Goal: Transaction & Acquisition: Purchase product/service

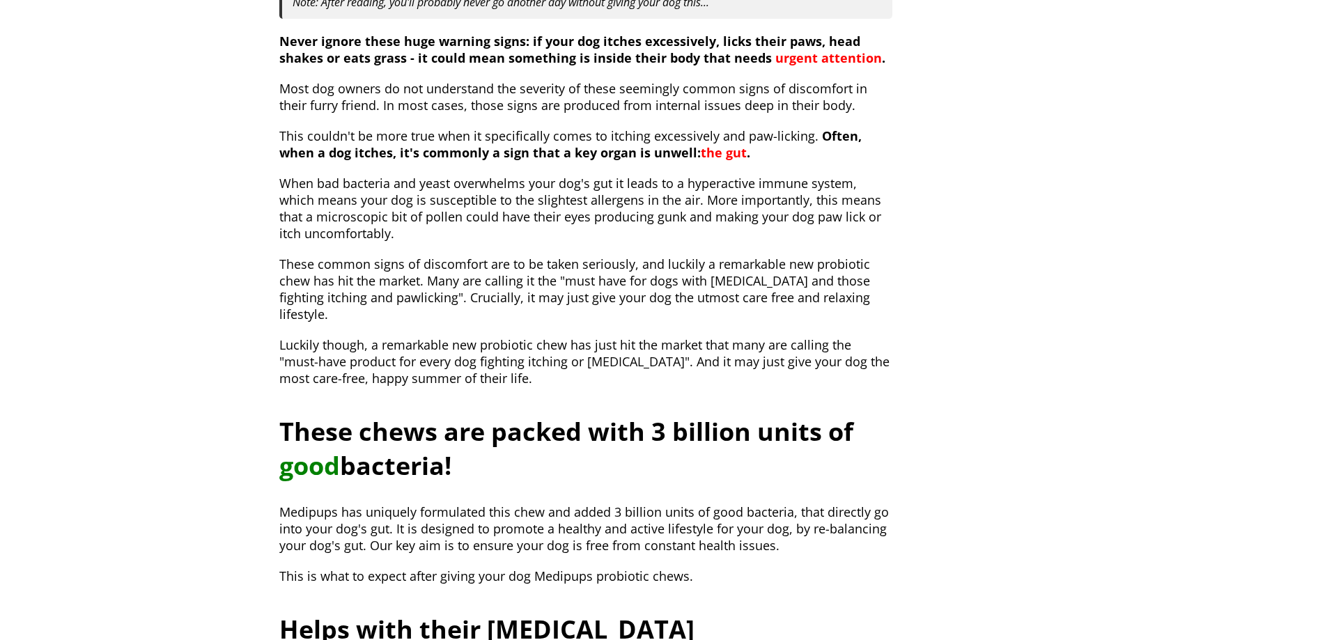
scroll to position [836, 0]
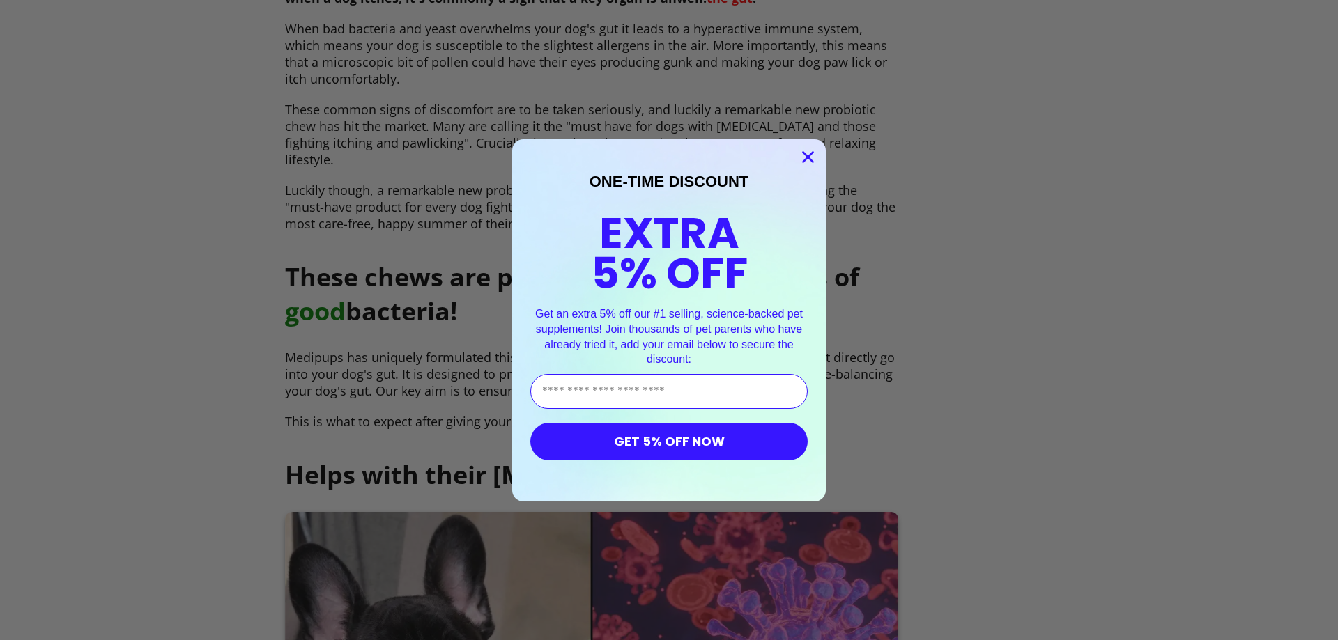
click at [799, 156] on circle "Close dialog" at bounding box center [807, 156] width 23 height 23
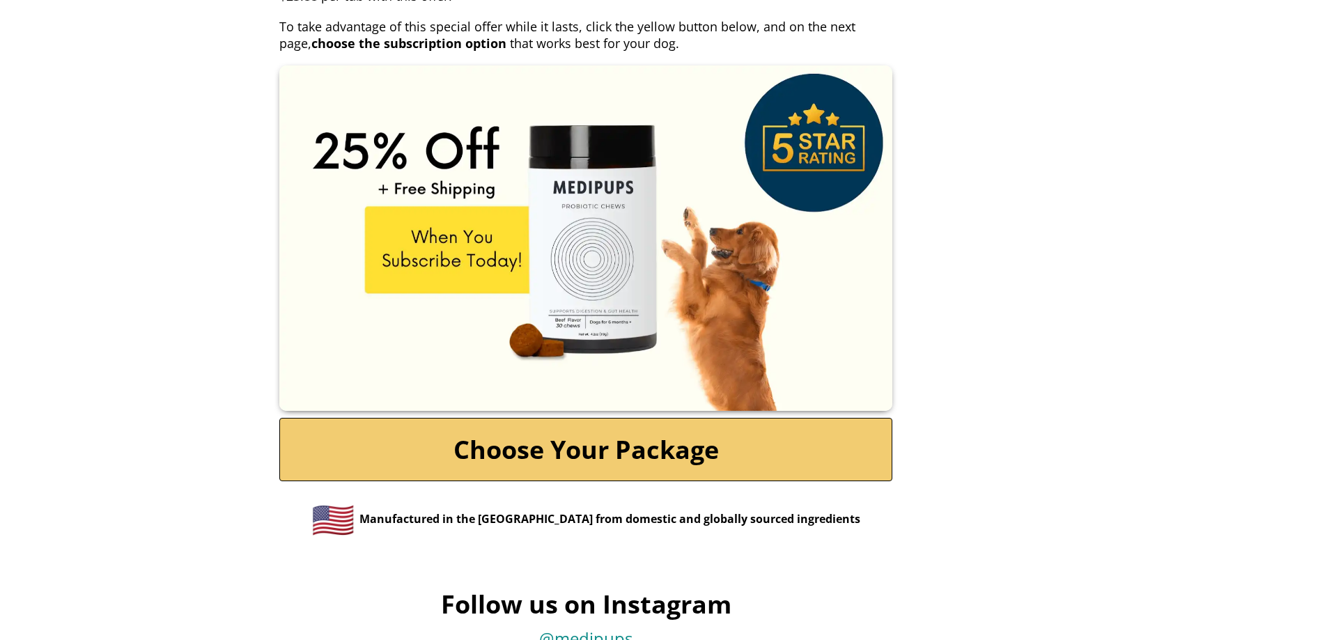
scroll to position [6420, 0]
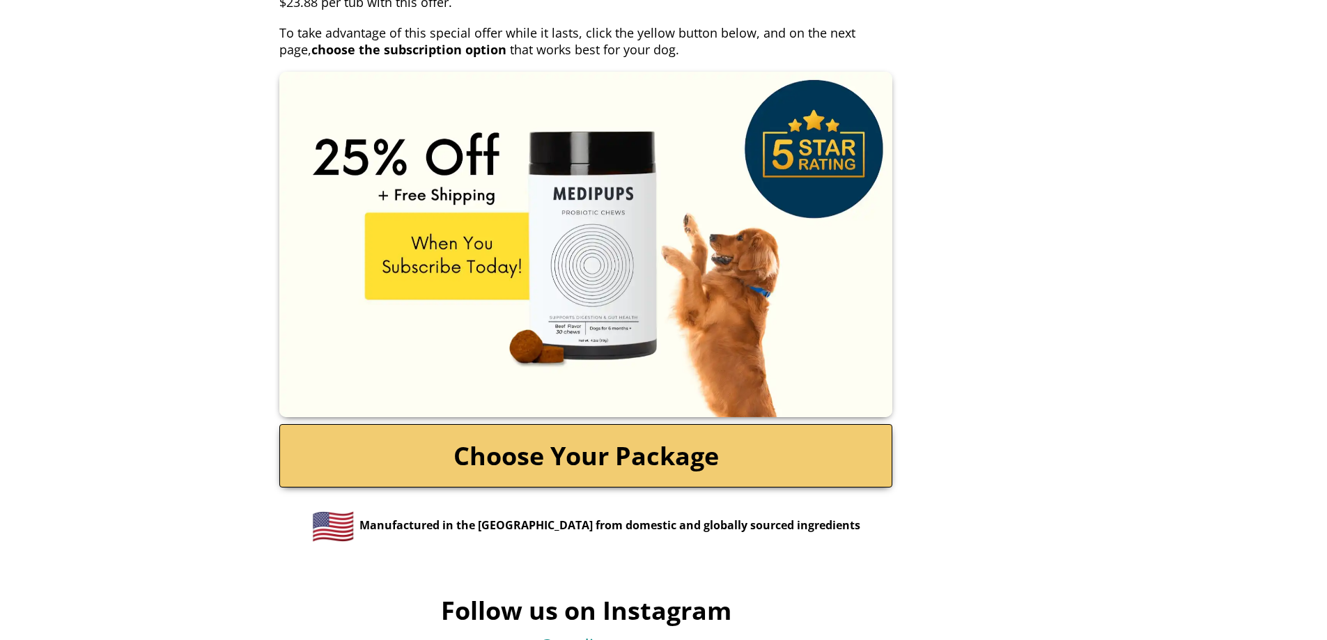
click at [575, 467] on link "Choose Your Package" at bounding box center [585, 455] width 613 height 63
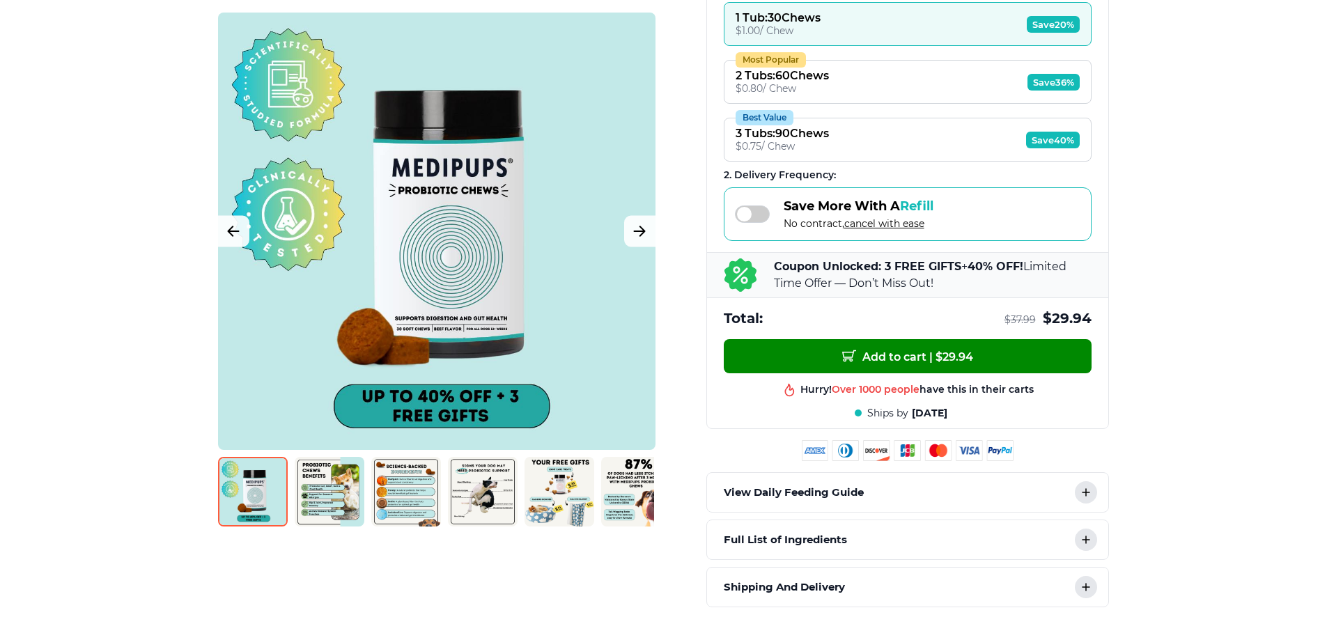
click at [550, 495] on img at bounding box center [560, 492] width 70 height 70
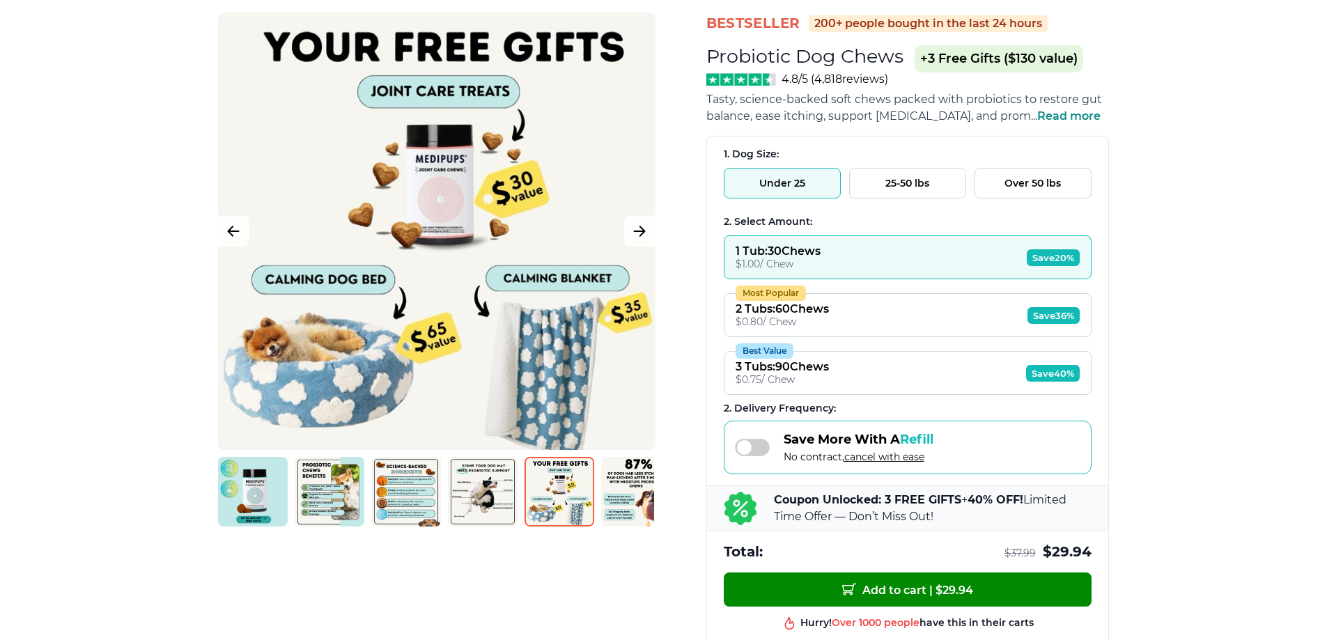
scroll to position [139, 0]
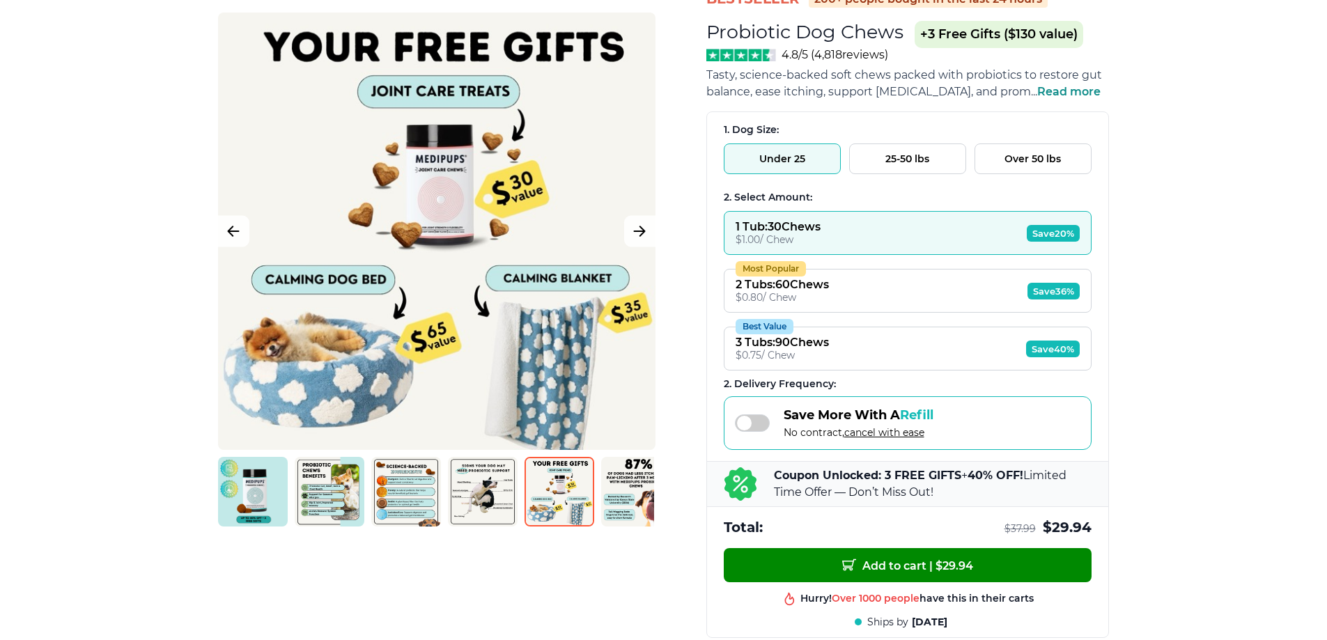
click at [1012, 170] on button "Over 50 lbs" at bounding box center [1033, 159] width 117 height 31
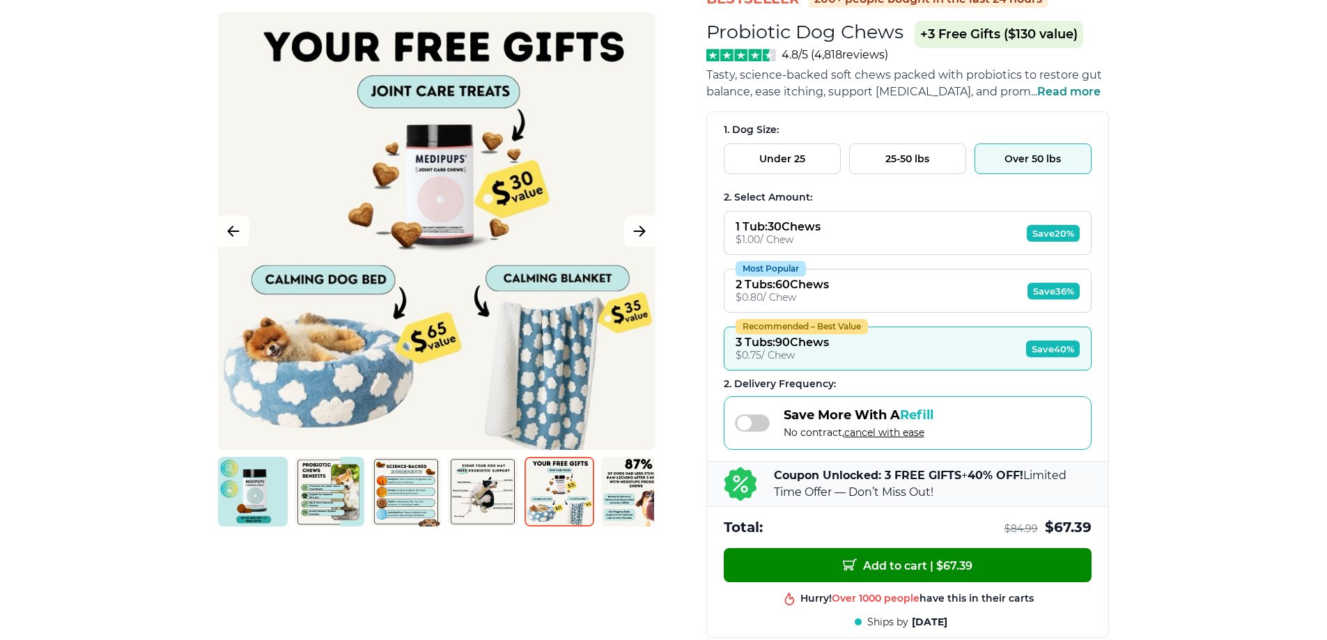
click at [873, 349] on button "Recommended – Best Value 3 Tubs : 90 Chews $ 0.75 / Chew Save 40%" at bounding box center [908, 349] width 368 height 44
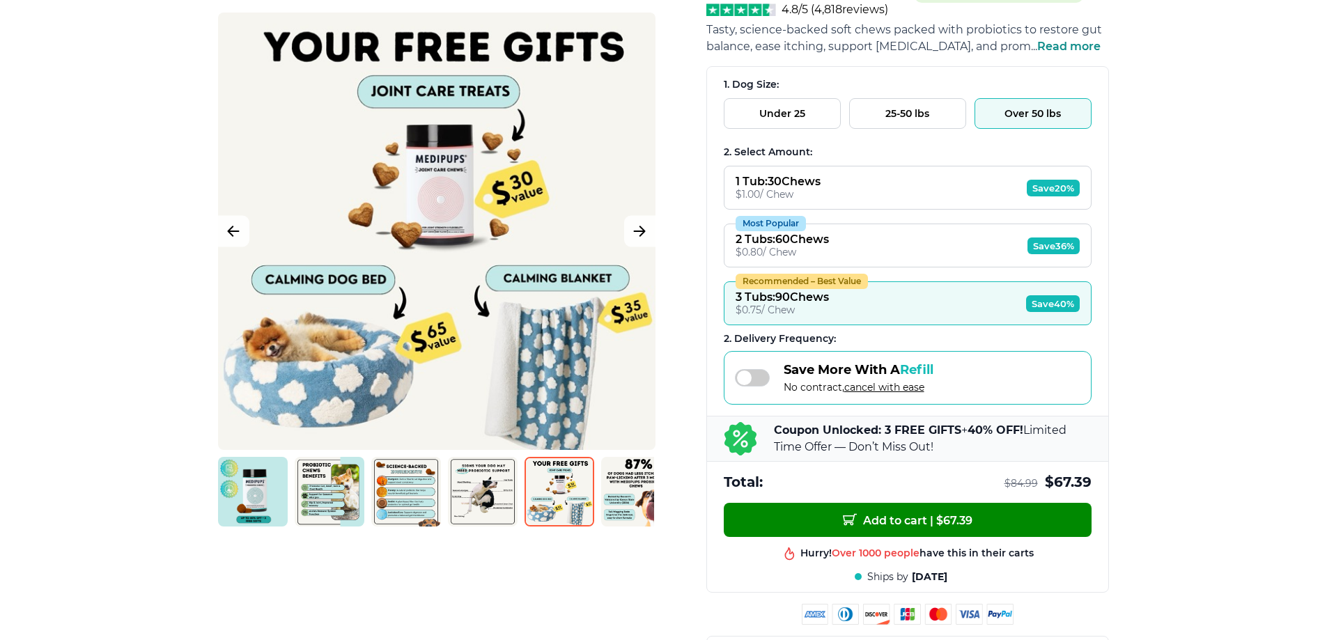
scroll to position [209, 0]
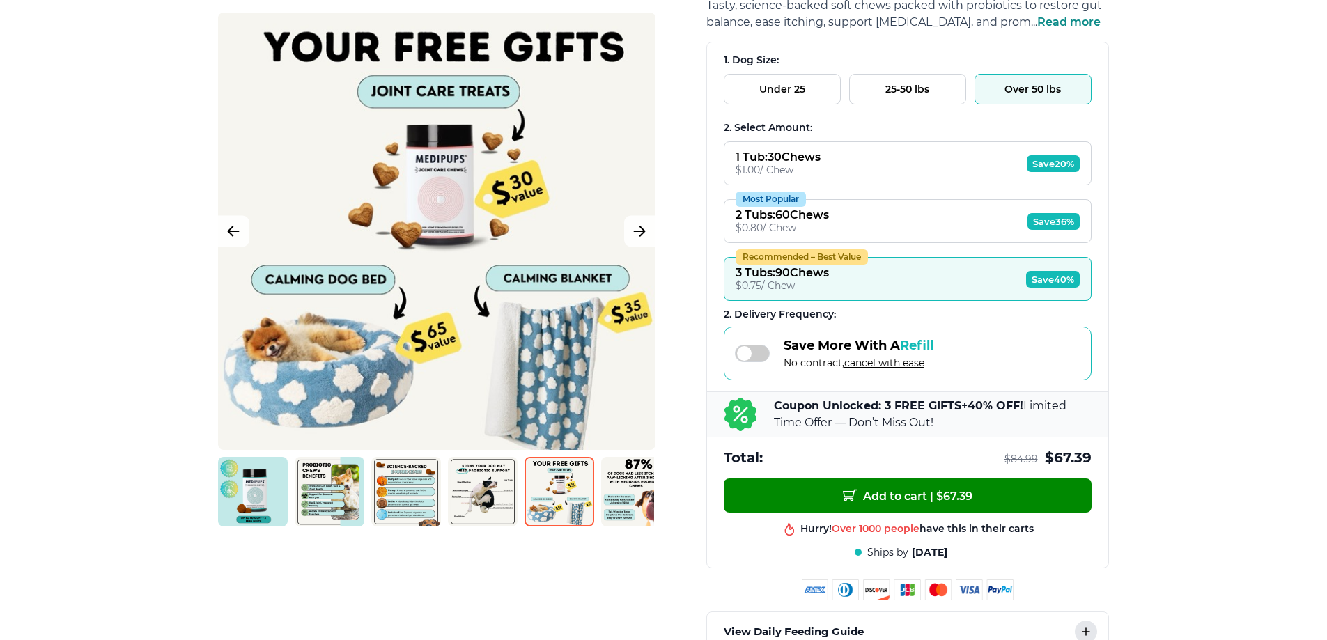
click at [626, 493] on img at bounding box center [636, 492] width 70 height 70
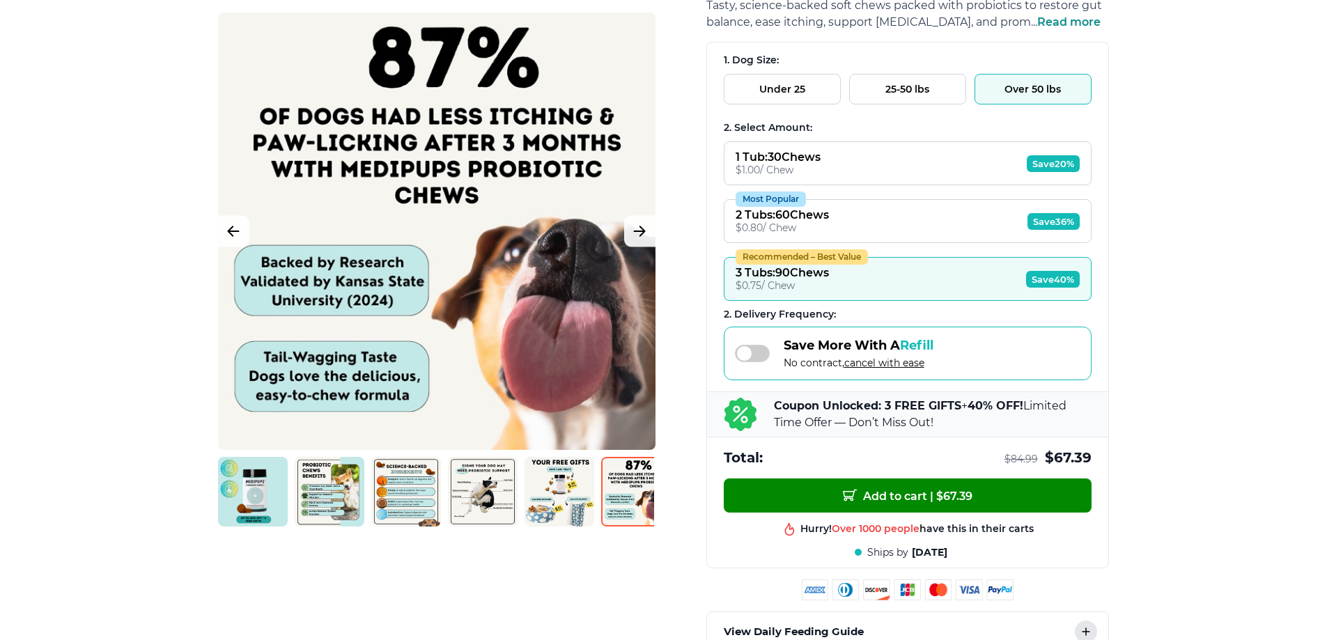
click at [626, 493] on img at bounding box center [636, 492] width 70 height 70
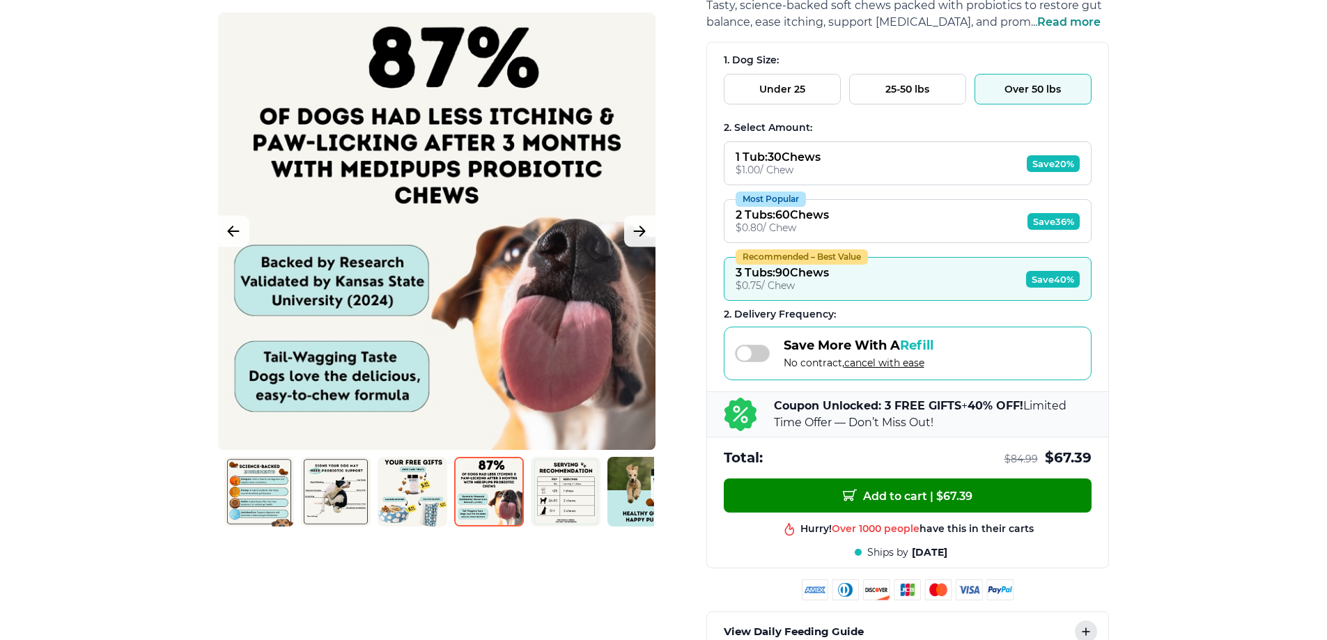
scroll to position [0, 170]
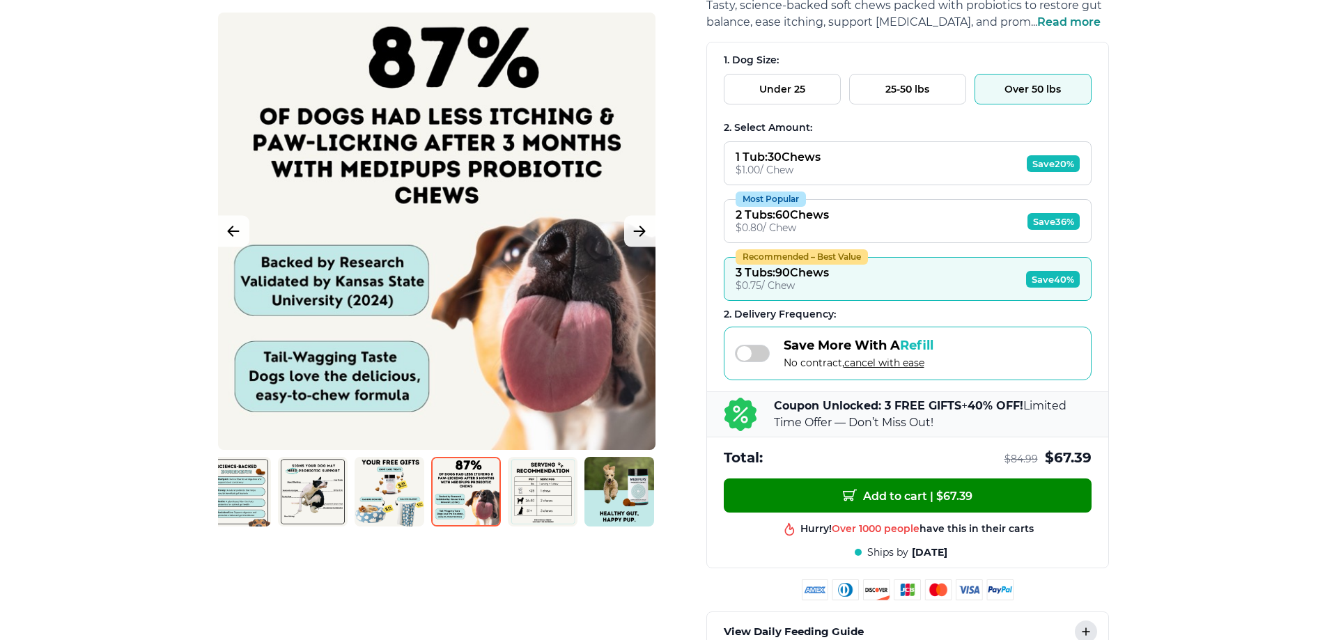
drag, startPoint x: 626, startPoint y: 493, endPoint x: 290, endPoint y: 476, distance: 336.3
click at [290, 476] on div at bounding box center [436, 492] width 436 height 70
click at [290, 476] on img at bounding box center [313, 492] width 70 height 70
